Goal: Information Seeking & Learning: Learn about a topic

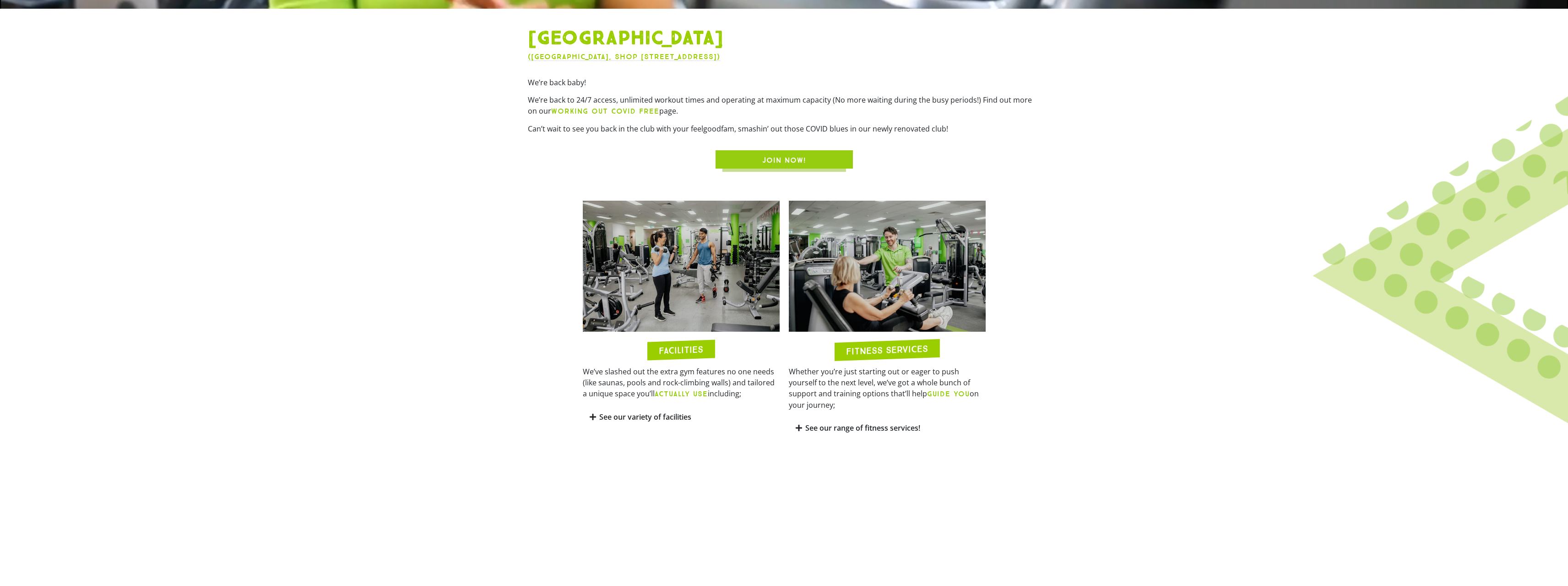
scroll to position [412, 0]
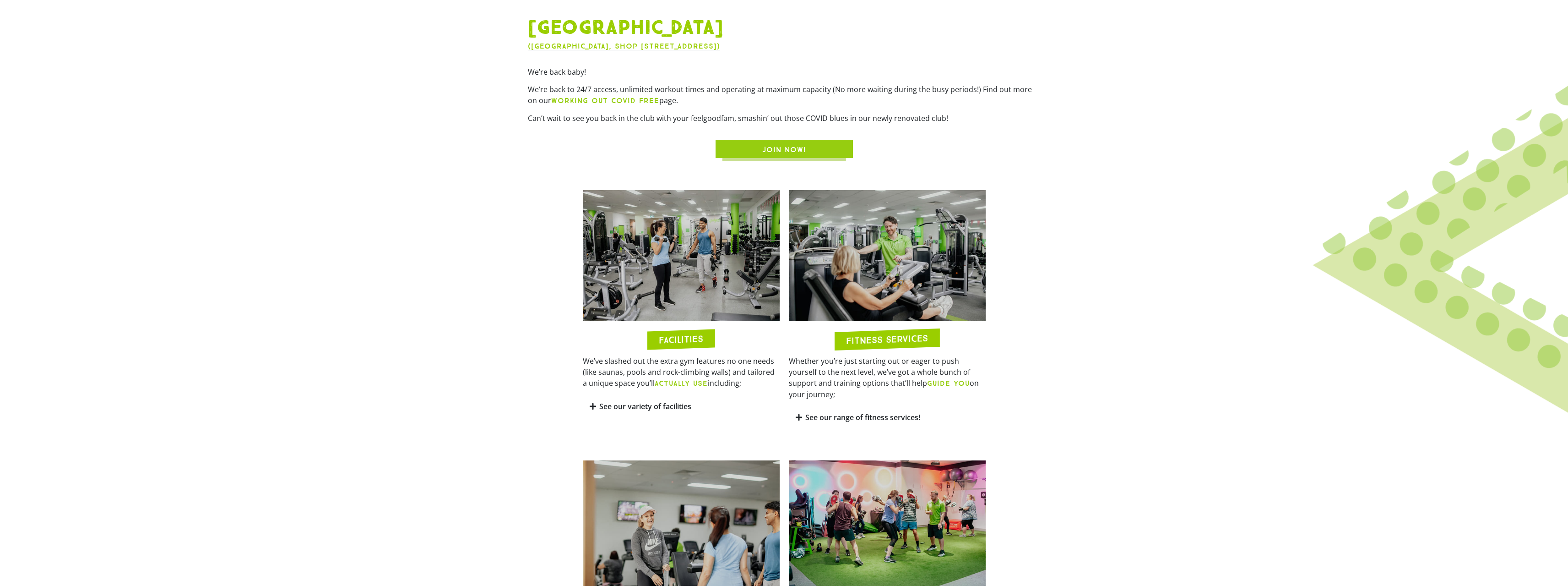
click at [624, 406] on link "See our variety of facilities" at bounding box center [645, 406] width 92 height 10
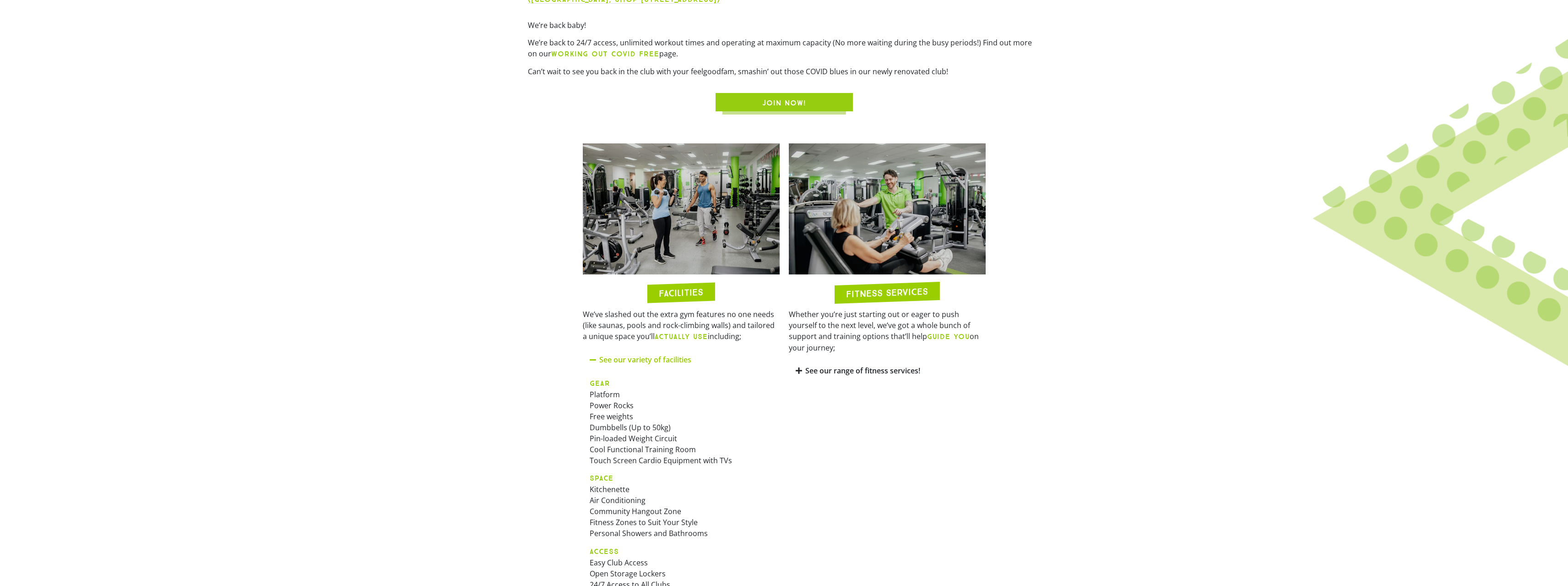
scroll to position [504, 0]
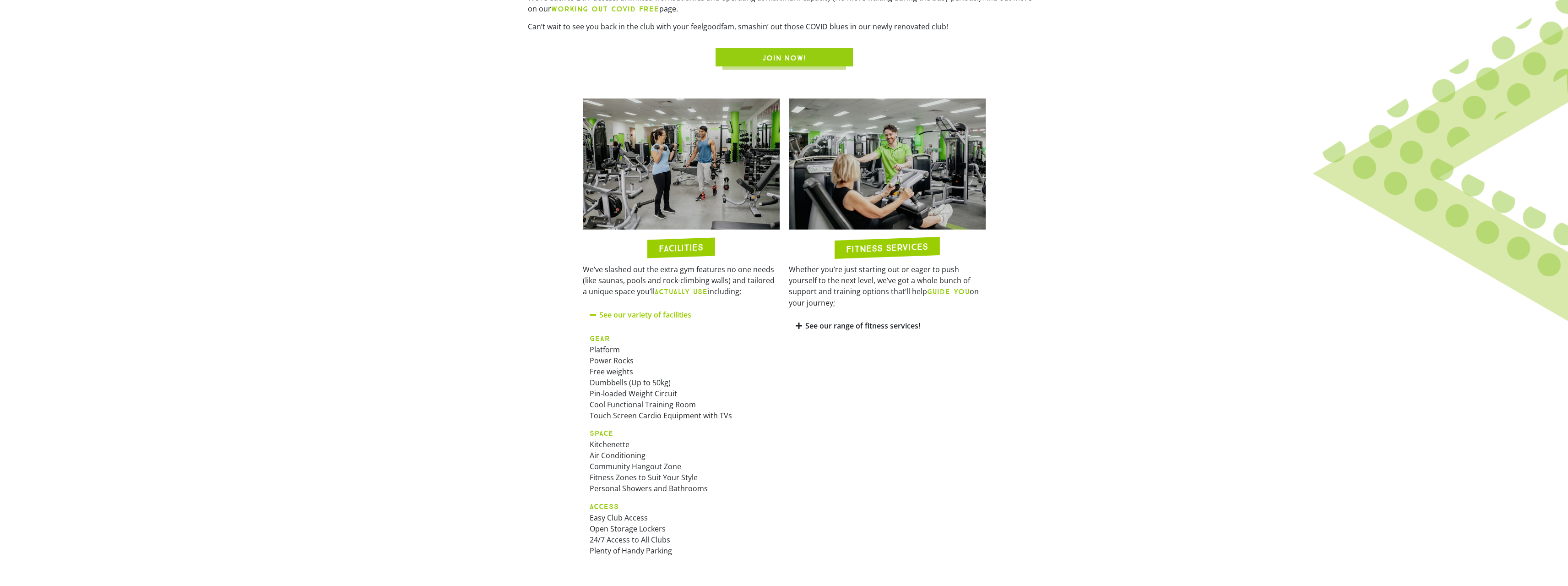
click at [799, 315] on div "See our range of fitness services!" at bounding box center [887, 325] width 197 height 22
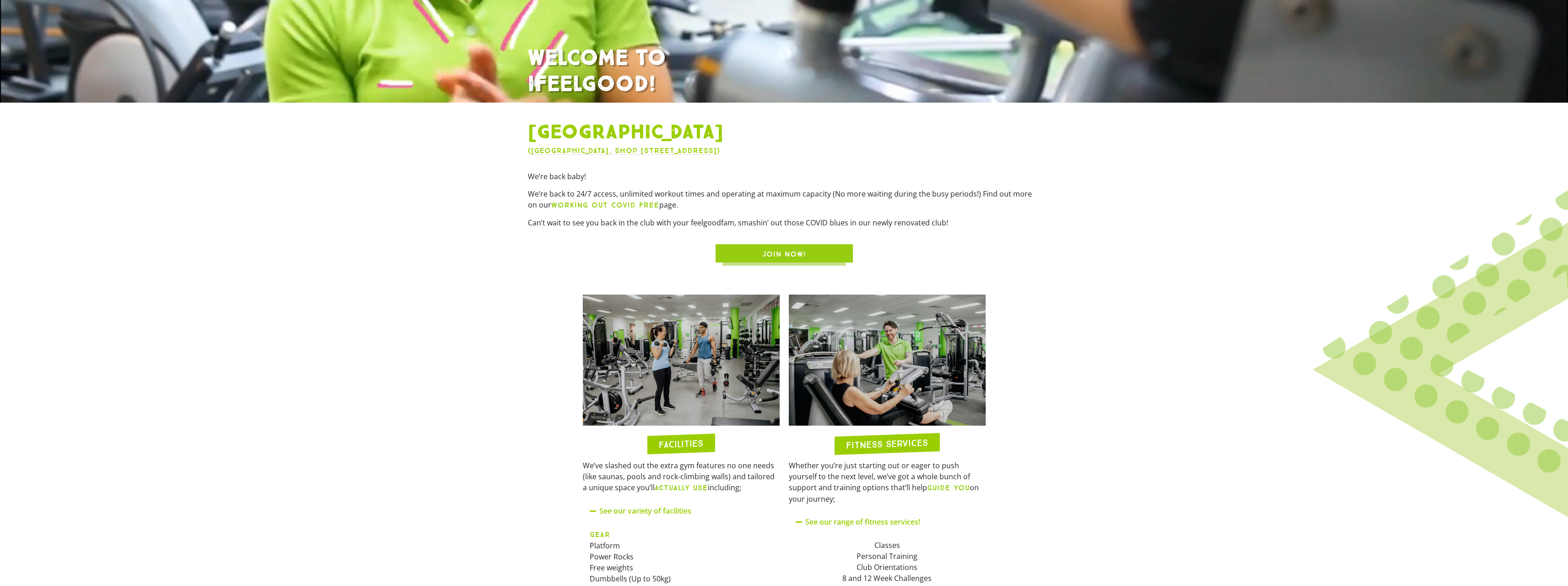
scroll to position [0, 0]
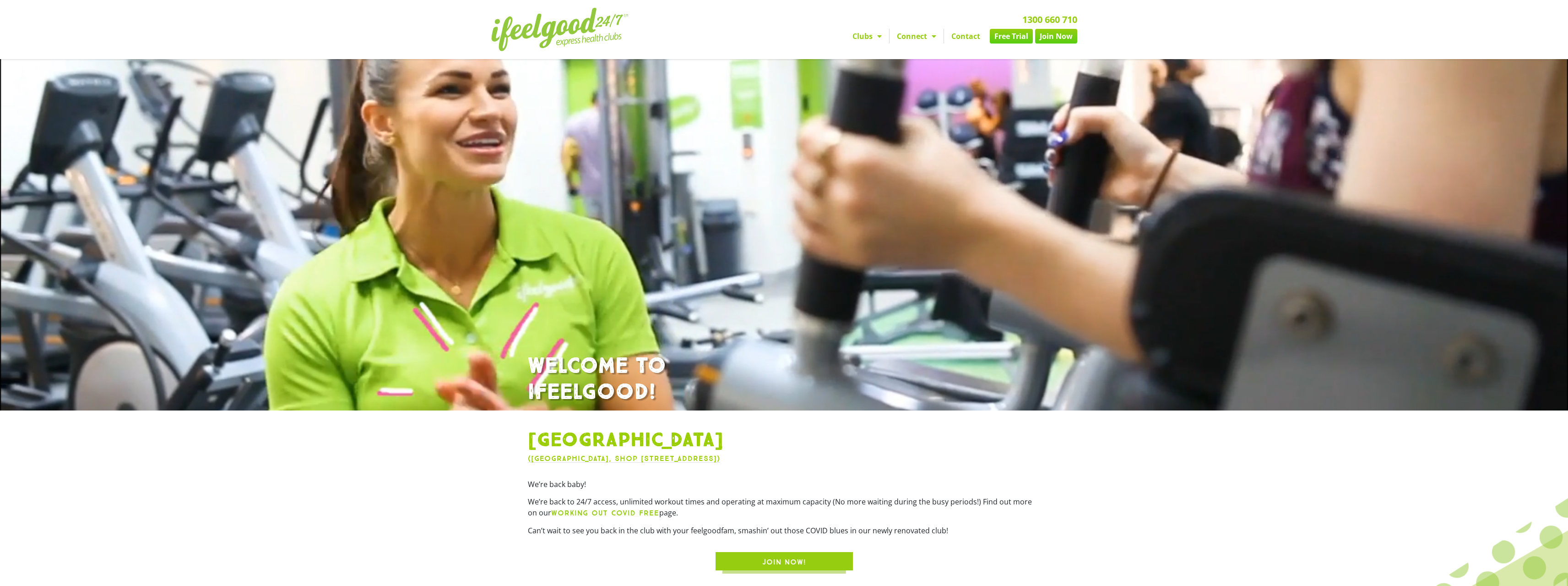
drag, startPoint x: 1108, startPoint y: 388, endPoint x: 998, endPoint y: 157, distance: 255.9
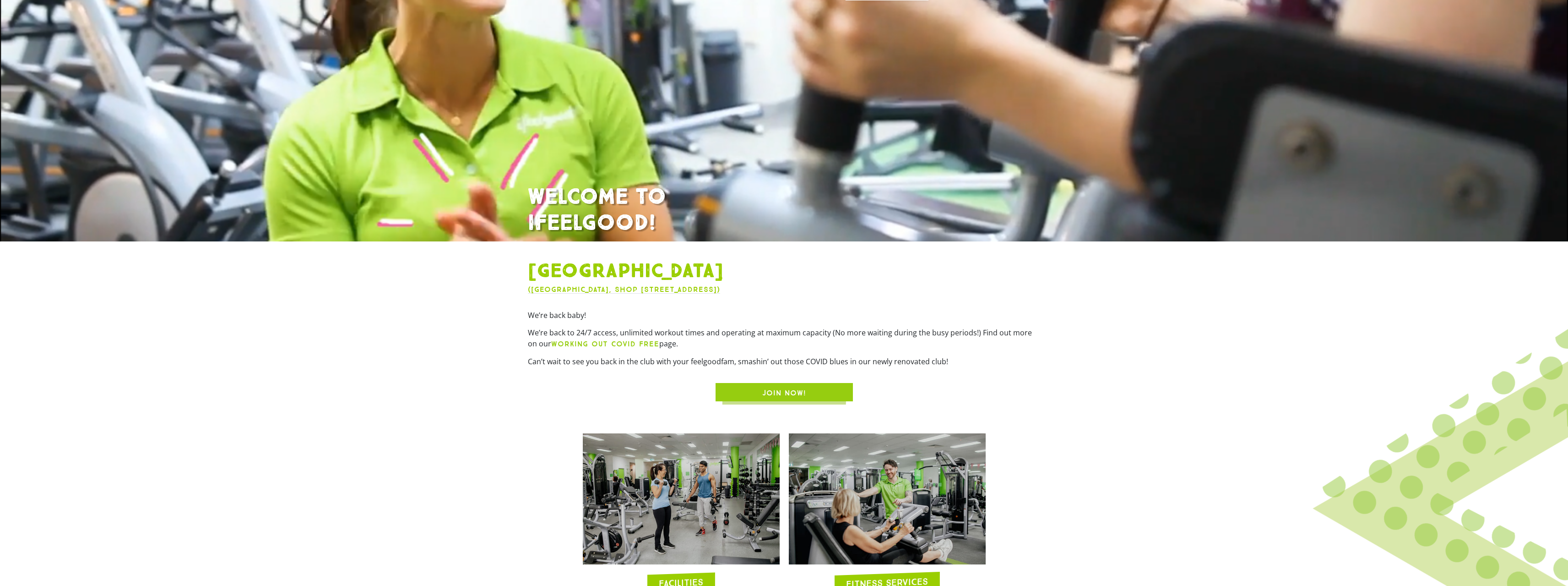
scroll to position [321, 0]
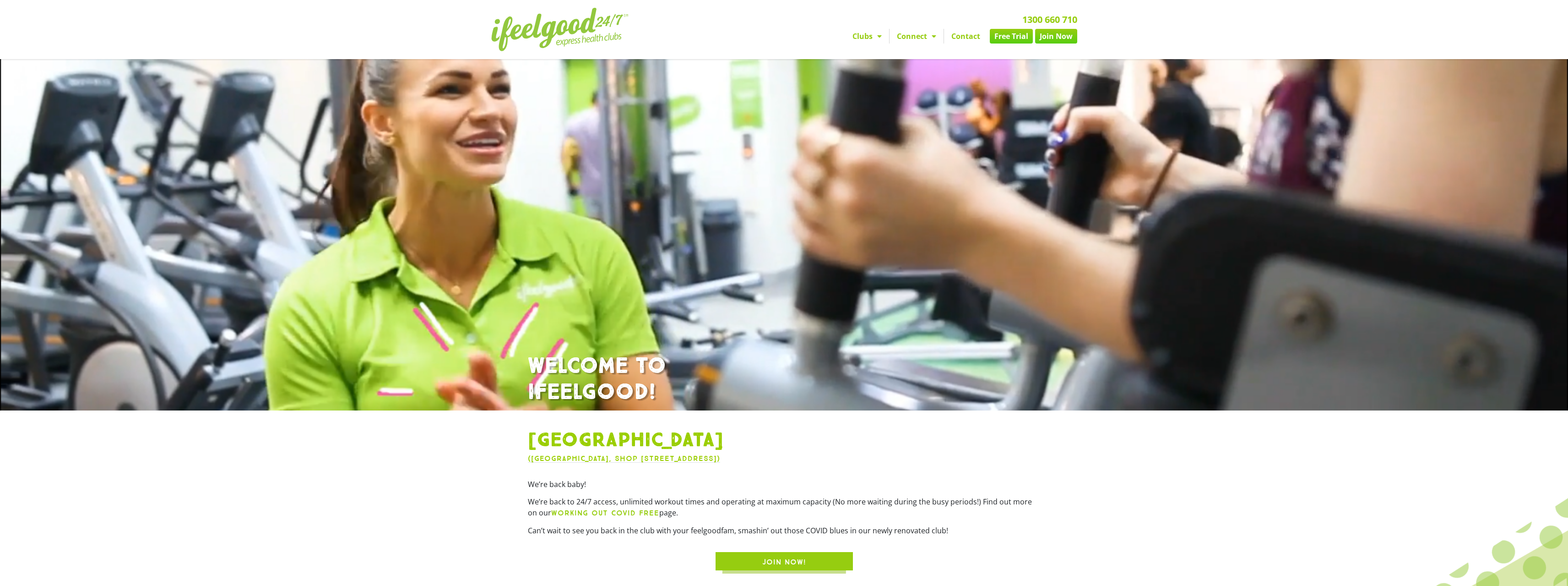
drag, startPoint x: 959, startPoint y: 94, endPoint x: 868, endPoint y: -19, distance: 145.1
drag, startPoint x: 927, startPoint y: 207, endPoint x: 895, endPoint y: 86, distance: 125.2
click at [558, 27] on img at bounding box center [560, 29] width 137 height 44
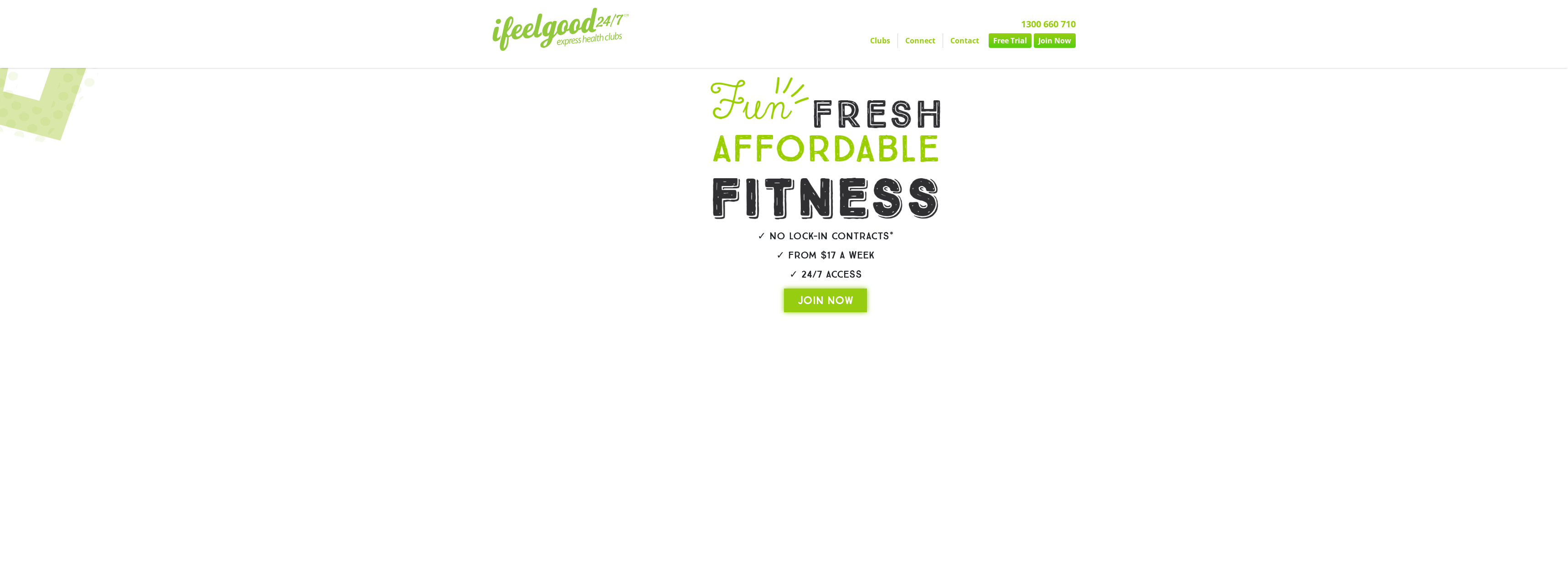
click at [871, 45] on link "Clubs" at bounding box center [879, 41] width 35 height 15
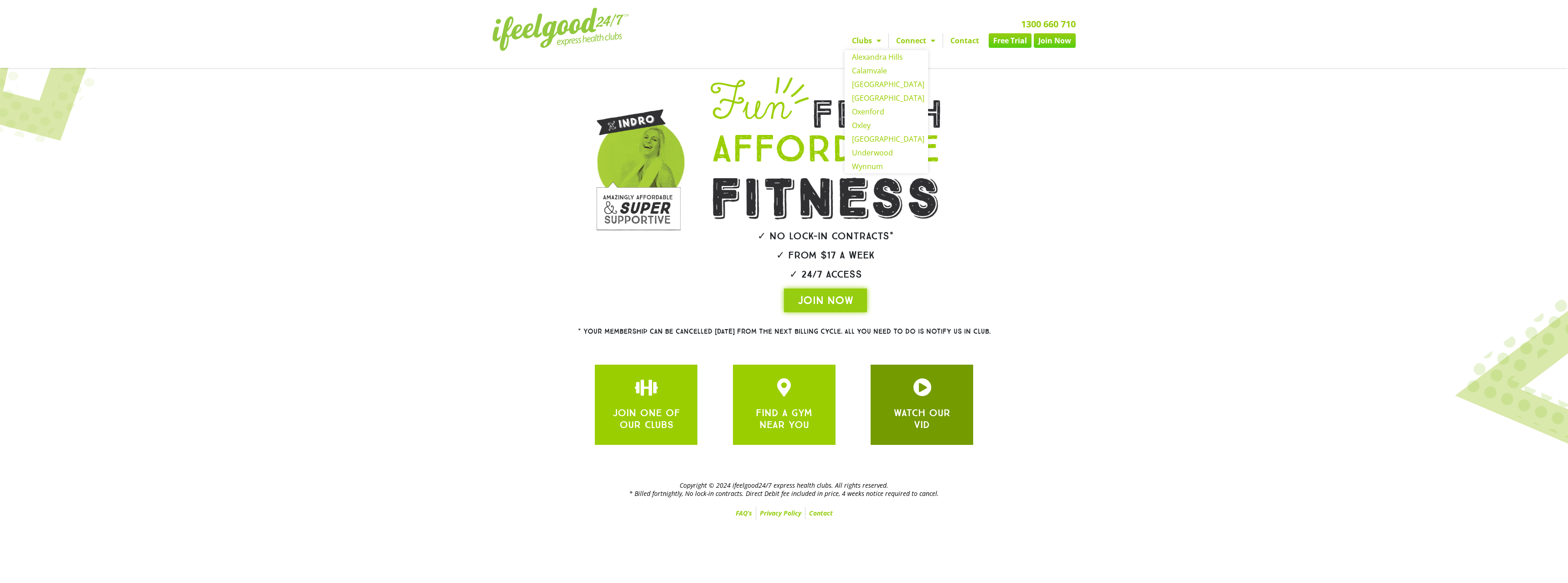
click at [944, 401] on div "WATCH OUR VID" at bounding box center [921, 405] width 75 height 53
click at [919, 394] on icon "JOIN ONE OF OUR CLUBS" at bounding box center [921, 387] width 18 height 18
